Goal: Communication & Community: Answer question/provide support

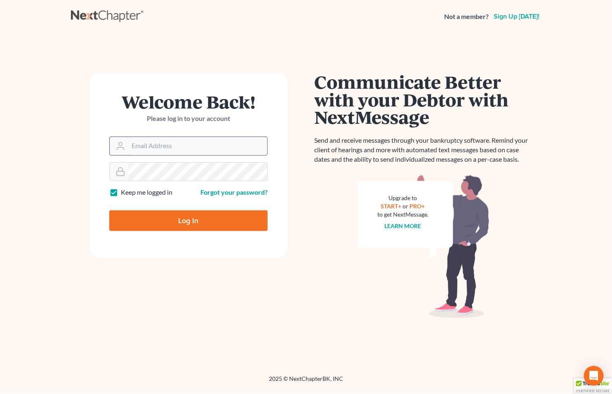
click at [139, 146] on input "Email Address" at bounding box center [197, 146] width 139 height 18
type input "[EMAIL_ADDRESS][DOMAIN_NAME]"
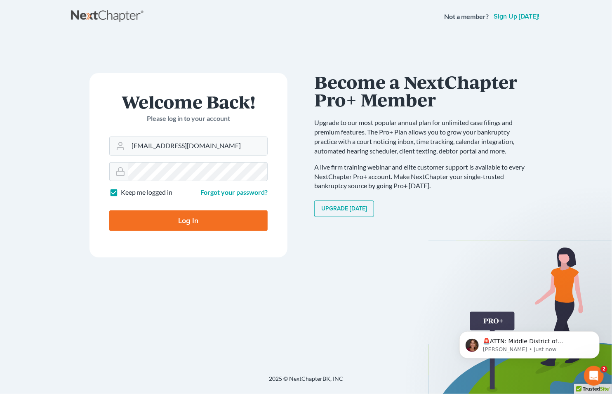
click at [155, 219] on input "Log In" at bounding box center [188, 220] width 158 height 21
type input "Thinking..."
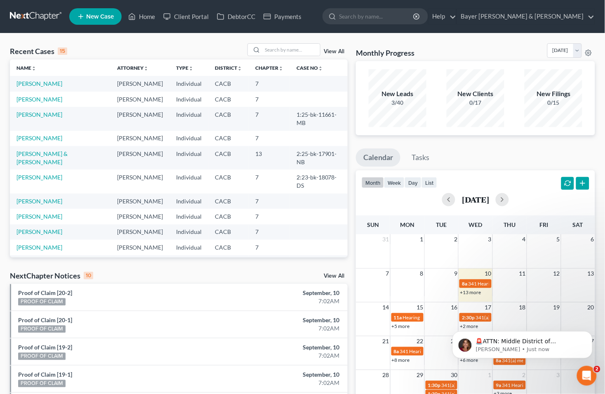
click at [340, 278] on link "View All" at bounding box center [334, 276] width 21 height 6
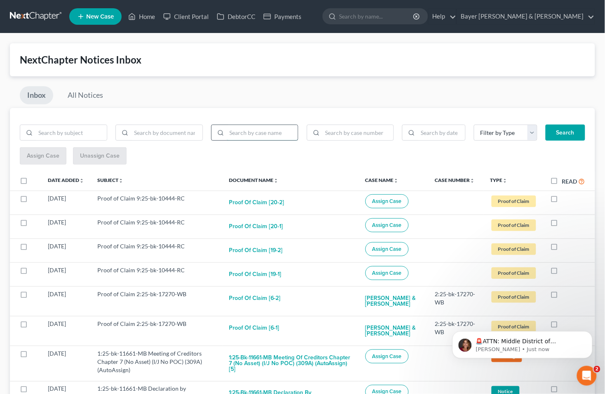
click at [247, 136] on input "search" at bounding box center [262, 133] width 71 height 16
type input "[PERSON_NAME]"
click at [545, 124] on button "Search" at bounding box center [565, 132] width 40 height 16
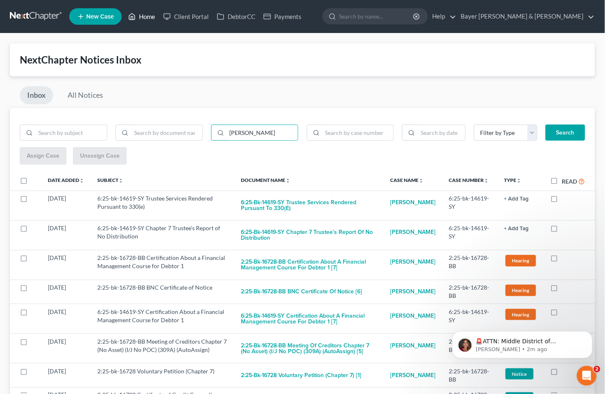
click at [143, 18] on link "Home" at bounding box center [141, 16] width 35 height 15
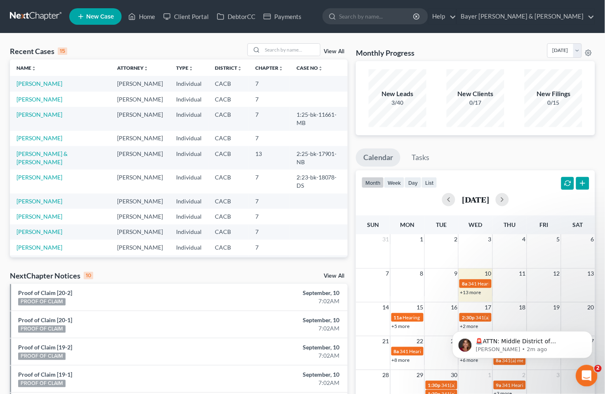
click at [584, 374] on icon "Open Intercom Messenger" at bounding box center [585, 375] width 14 height 14
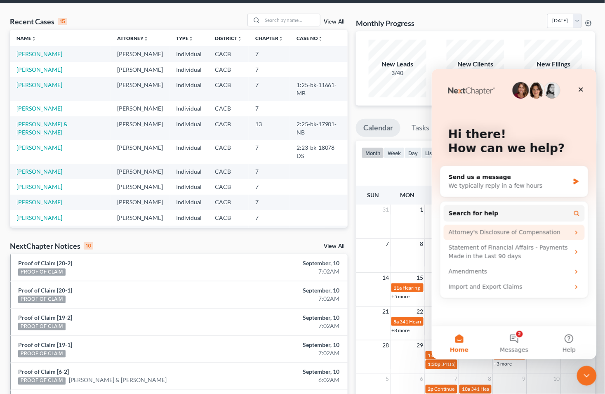
scroll to position [46, 0]
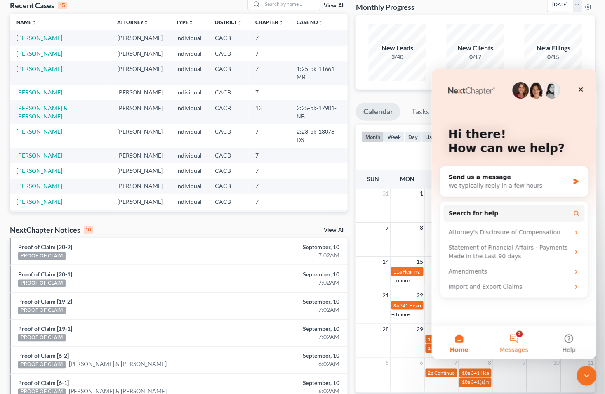
click at [519, 344] on button "2 Messages" at bounding box center [513, 342] width 55 height 33
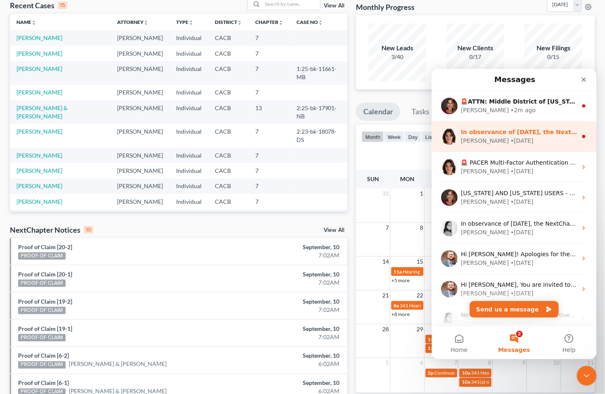
click at [510, 142] on div "• [DATE]" at bounding box center [521, 140] width 23 height 9
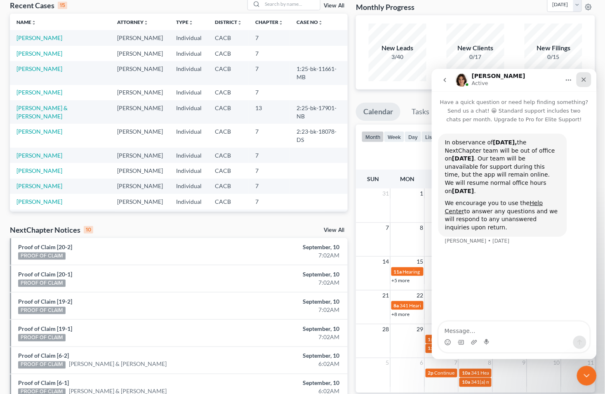
click at [581, 82] on icon "Close" at bounding box center [583, 79] width 7 height 7
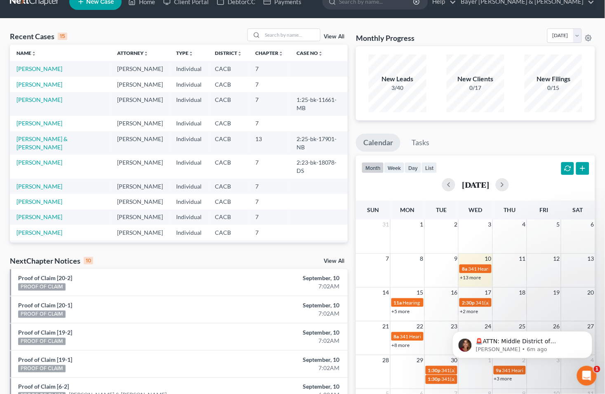
scroll to position [0, 0]
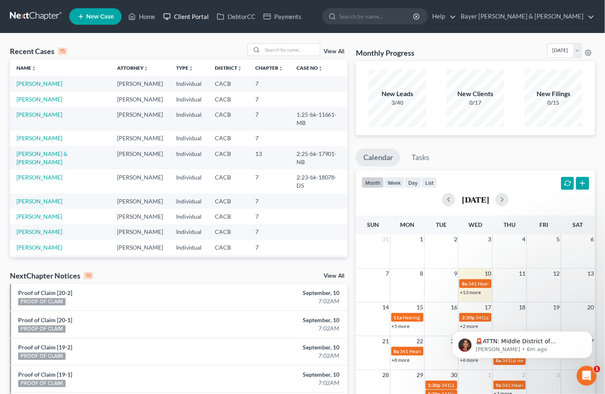
click at [193, 17] on link "Client Portal" at bounding box center [186, 16] width 54 height 15
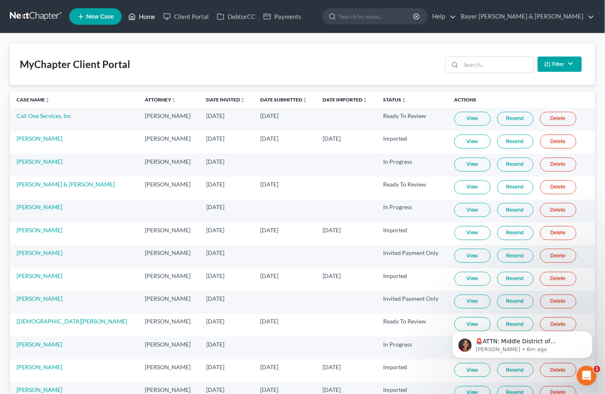
click at [148, 16] on link "Home" at bounding box center [141, 16] width 35 height 15
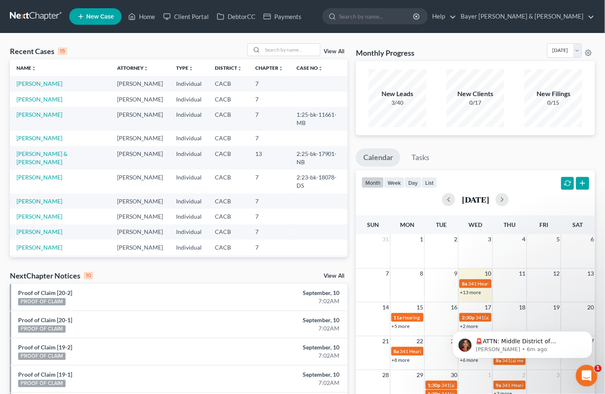
click at [587, 374] on icon "Open Intercom Messenger" at bounding box center [585, 375] width 14 height 14
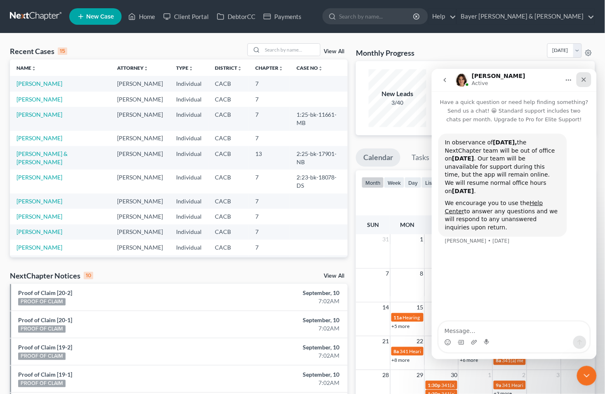
click at [580, 79] on icon "Close" at bounding box center [583, 79] width 7 height 7
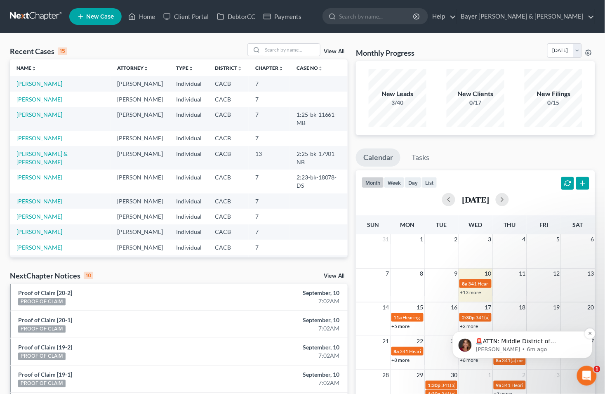
click at [546, 339] on p "🚨ATTN: Middle District of [US_STATE] The court has added a new Credit Counselin…" at bounding box center [528, 341] width 106 height 8
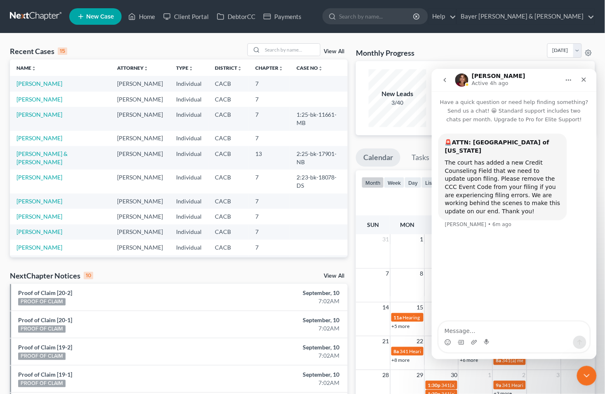
drag, startPoint x: 569, startPoint y: 81, endPoint x: 444, endPoint y: 78, distance: 124.9
click at [444, 78] on icon "go back" at bounding box center [444, 79] width 2 height 4
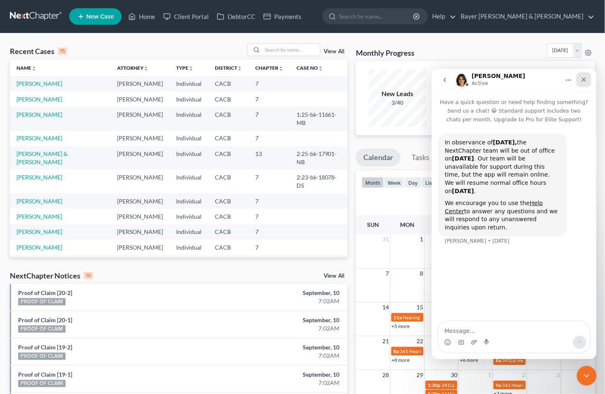
click at [584, 78] on icon "Close" at bounding box center [583, 79] width 5 height 5
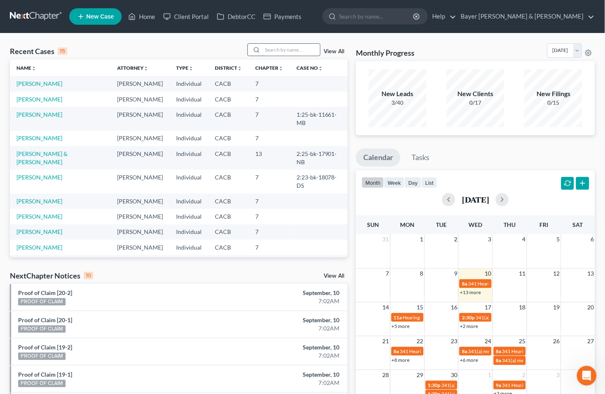
click at [284, 49] on input "search" at bounding box center [291, 50] width 58 height 12
